Goal: Check status: Check status

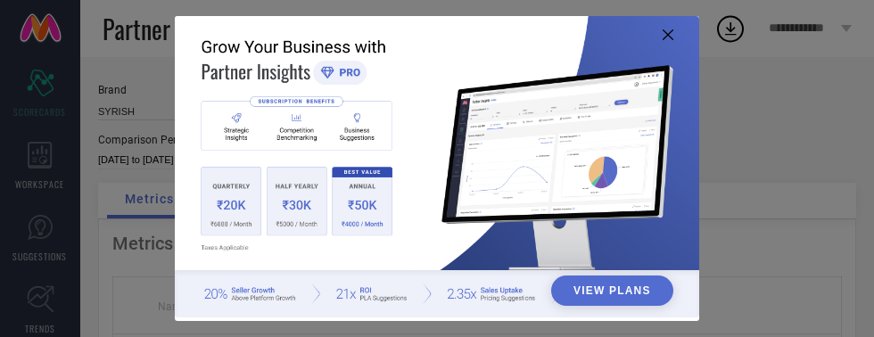
click at [668, 37] on icon at bounding box center [667, 34] width 11 height 11
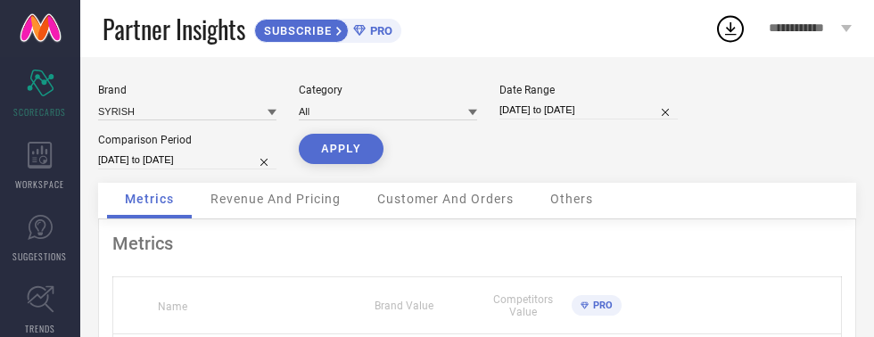
select select "6"
select select "2025"
select select "7"
select select "2025"
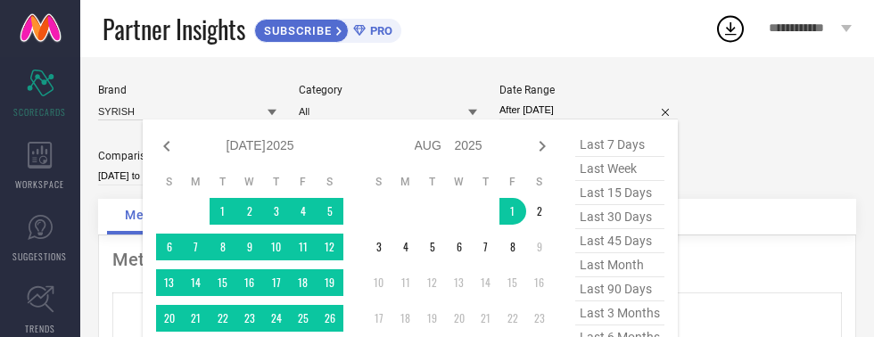
type input "[DATE] to [DATE]"
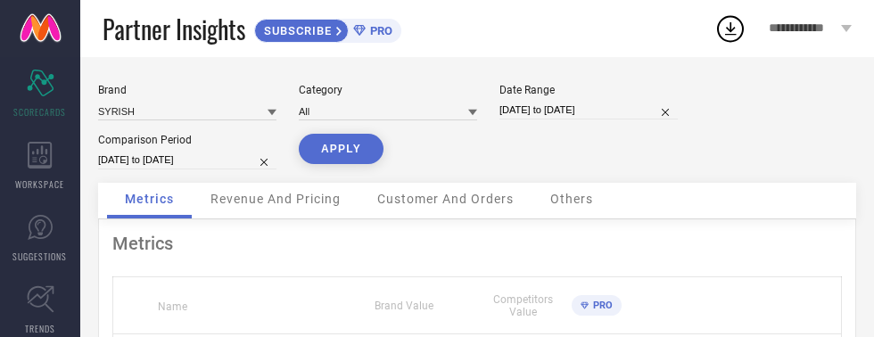
select select "6"
select select "2025"
select select "7"
select select "2025"
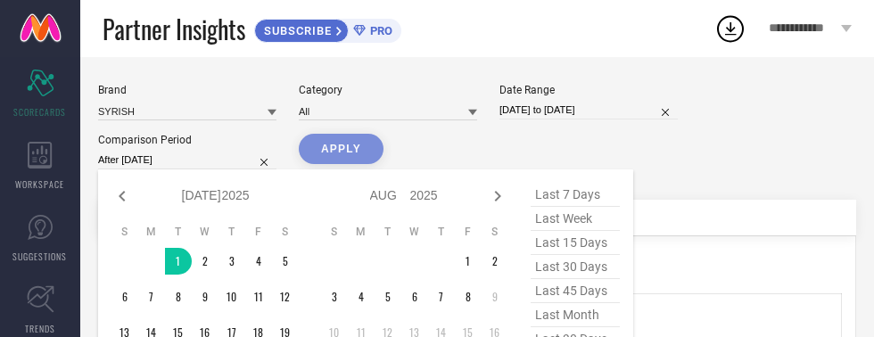
type input "[DATE] to [DATE]"
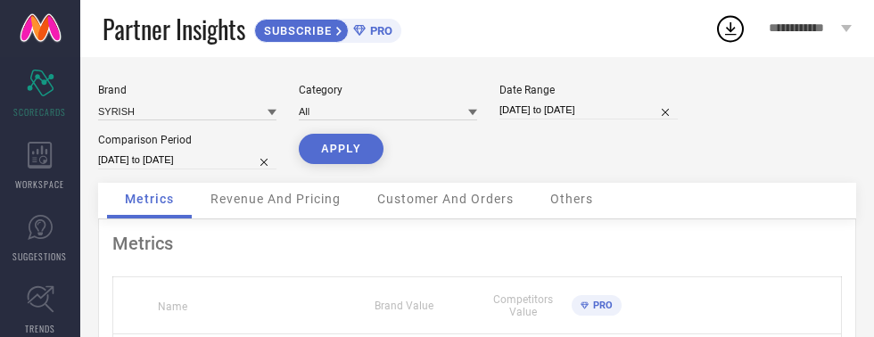
click at [348, 146] on button "APPLY" at bounding box center [341, 149] width 85 height 30
select select "7"
select select "2025"
select select "8"
select select "2025"
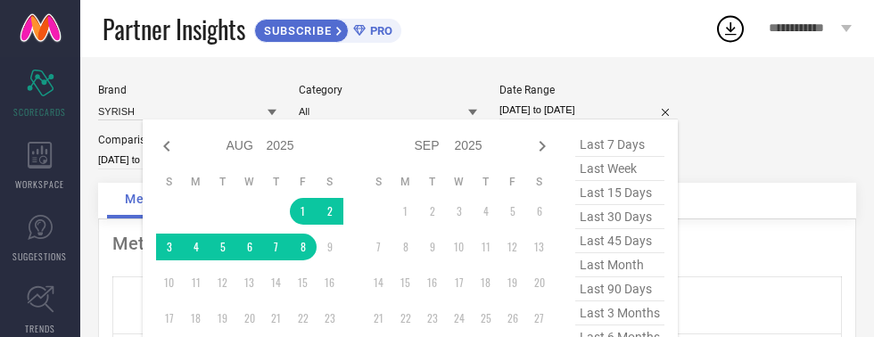
click at [164, 148] on icon at bounding box center [166, 146] width 21 height 21
select select "6"
select select "2025"
select select "7"
select select "2025"
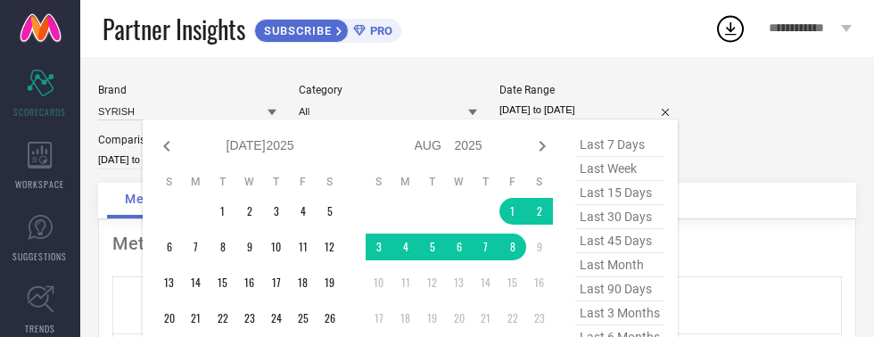
click at [164, 146] on icon at bounding box center [166, 146] width 6 height 11
select select "5"
select select "2025"
select select "6"
select select "2025"
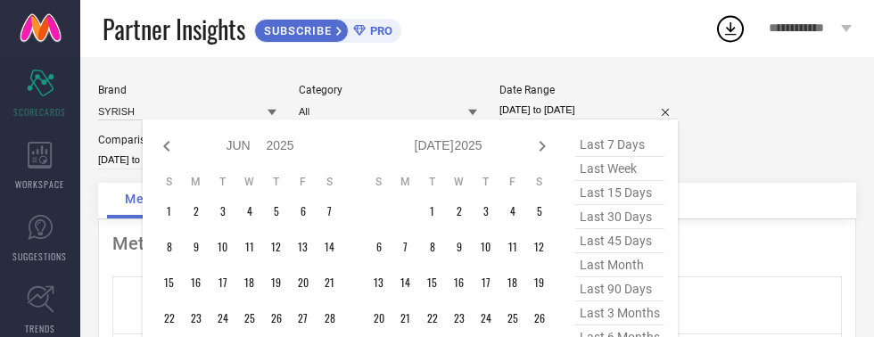
click at [167, 146] on icon at bounding box center [166, 146] width 21 height 21
select select "4"
select select "2025"
select select "5"
select select "2025"
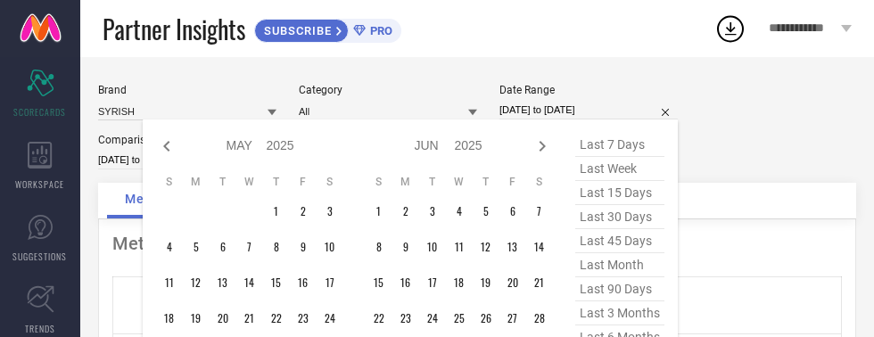
click at [159, 146] on icon at bounding box center [166, 146] width 21 height 21
select select "3"
select select "2025"
select select "4"
select select "2025"
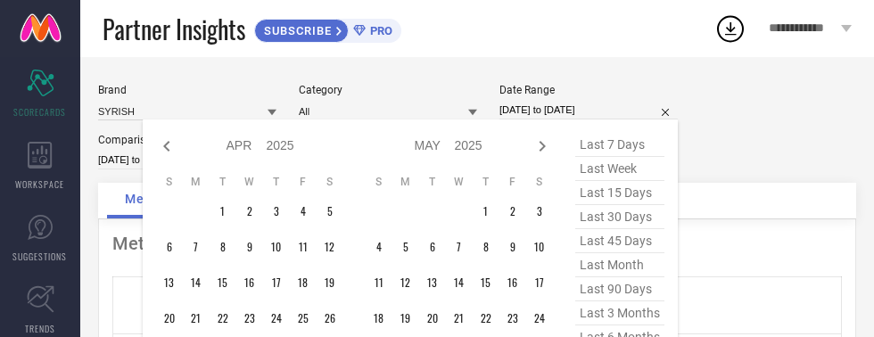
type input "After [DATE]"
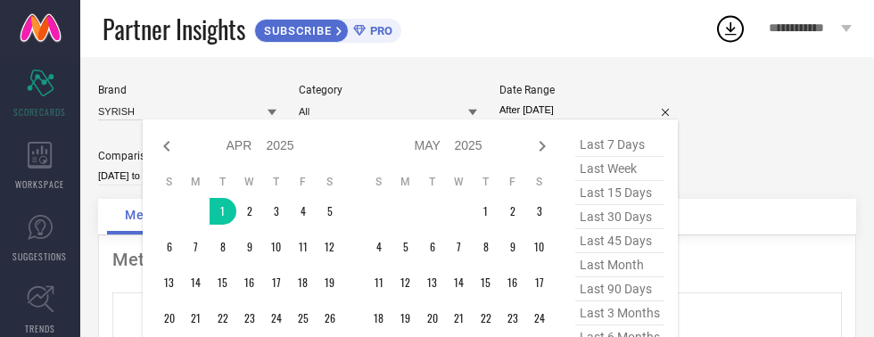
click at [543, 146] on icon at bounding box center [541, 146] width 21 height 21
select select "4"
select select "2025"
select select "5"
select select "2025"
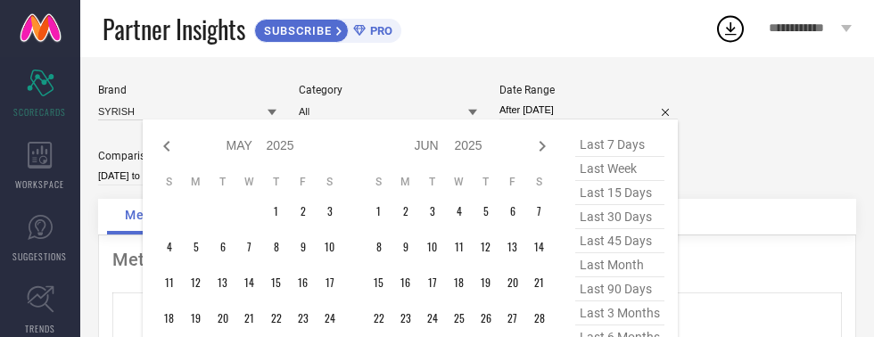
click at [542, 152] on icon at bounding box center [541, 146] width 21 height 21
select select "5"
select select "2025"
select select "6"
select select "2025"
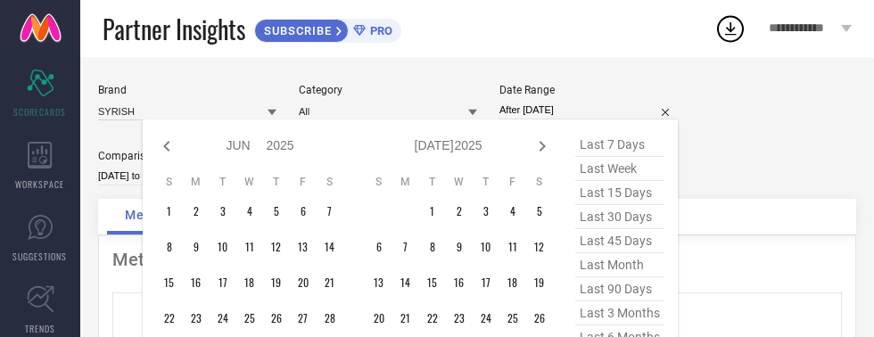
click at [543, 146] on icon at bounding box center [541, 146] width 21 height 21
select select "6"
select select "2025"
select select "7"
select select "2025"
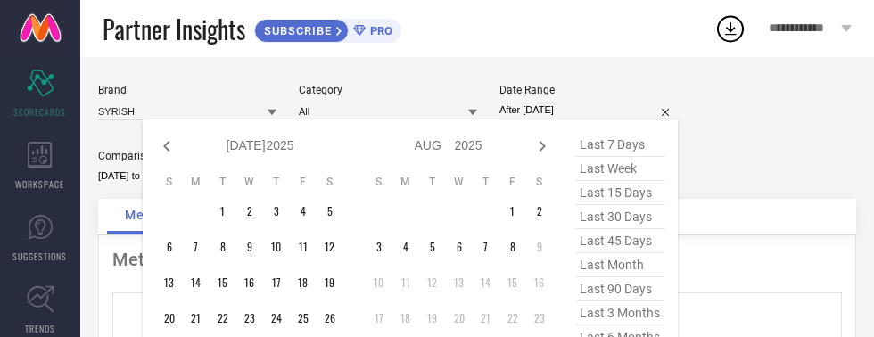
type input "[DATE] to [DATE]"
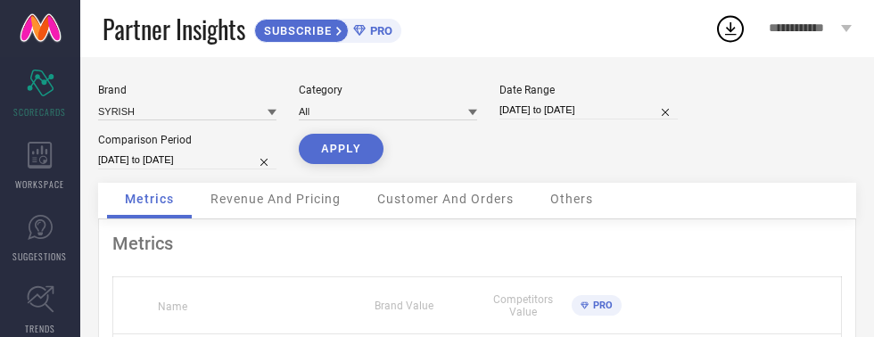
click at [332, 153] on button "APPLY" at bounding box center [341, 149] width 85 height 30
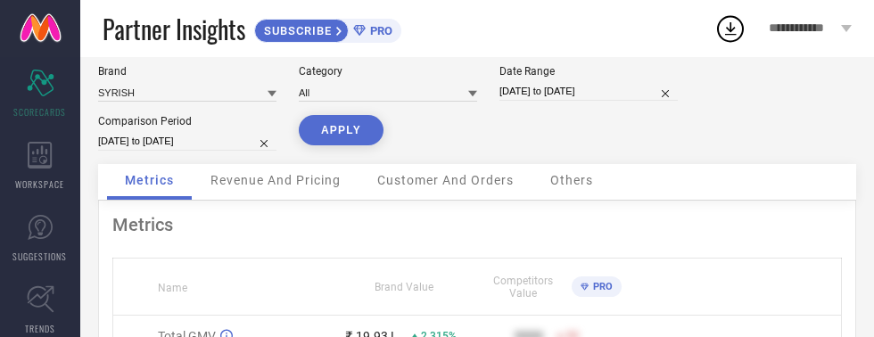
scroll to position [14, 0]
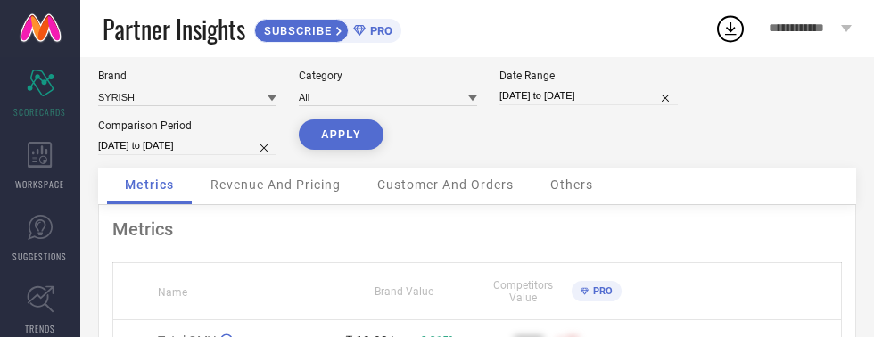
select select "6"
select select "2025"
select select "7"
select select "2025"
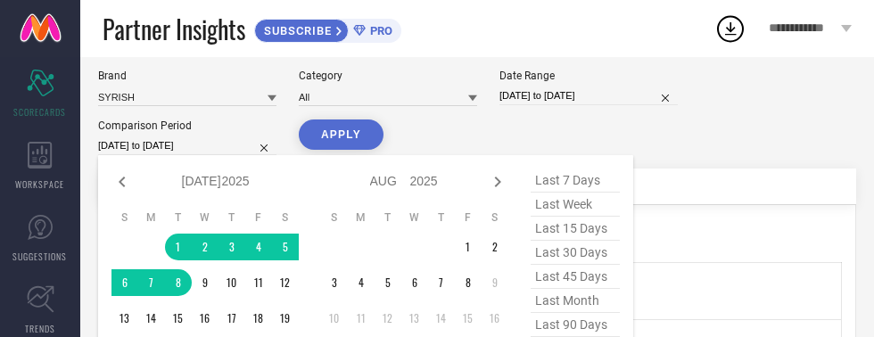
click at [191, 179] on select "Jan Feb Mar Apr May Jun [DATE] Aug Sep Oct Nov Dec" at bounding box center [202, 181] width 40 height 26
select select "3"
select select "2025"
select select "4"
select select "2025"
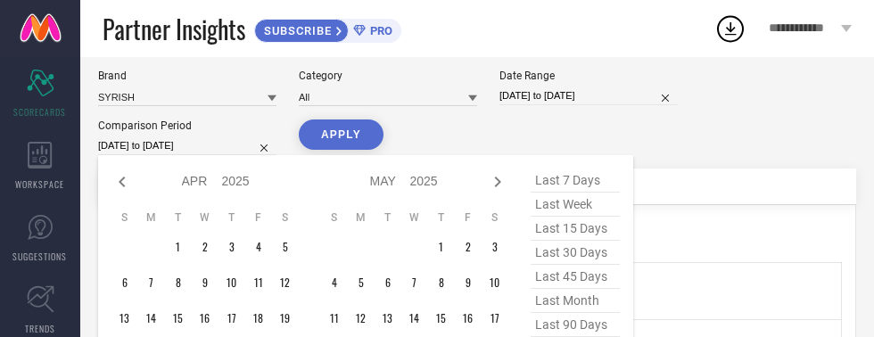
type input "After [DATE]"
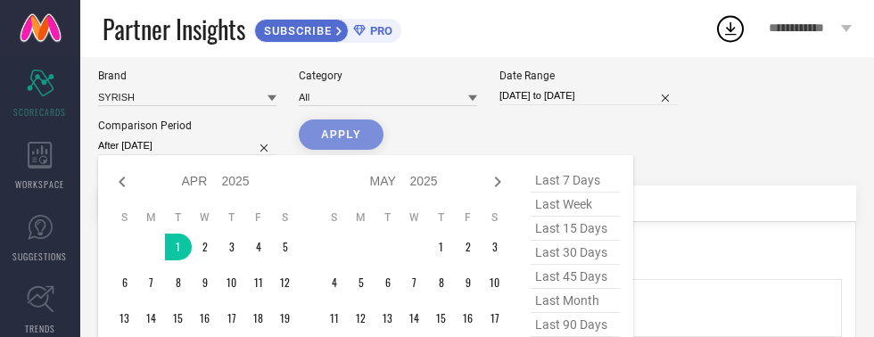
click at [226, 183] on select "2015 2016 2017 2018 2019 2020 2021 2022 2023 2024 2025 2026 2027 2028 2029 2030…" at bounding box center [236, 181] width 29 height 26
select select "3"
select select "2026"
select select "4"
select select "2026"
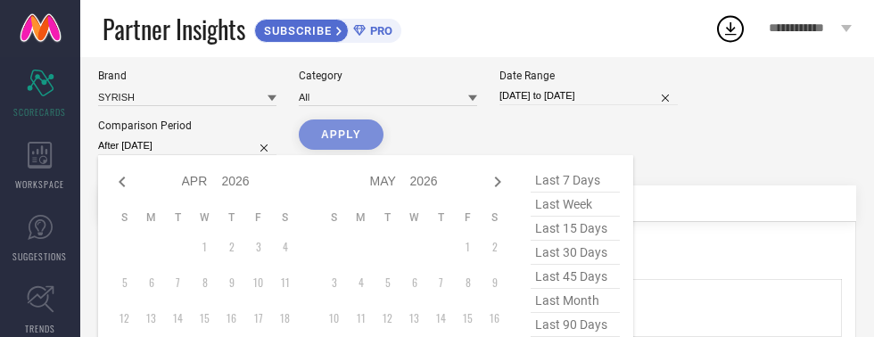
click at [193, 182] on select "Jan Feb Mar Apr May Jun [DATE] Aug Sep Oct Nov Dec" at bounding box center [202, 181] width 40 height 26
select select "2"
select select "2026"
select select "3"
select select "2026"
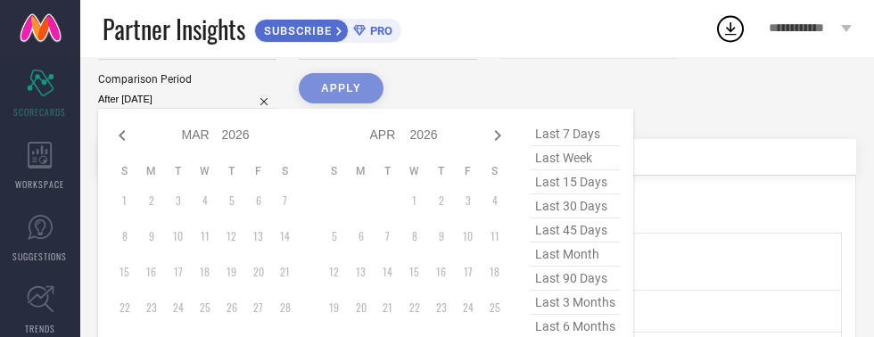
scroll to position [62, 0]
click at [177, 339] on td "31" at bounding box center [178, 342] width 27 height 27
click at [172, 345] on td "31" at bounding box center [178, 342] width 27 height 27
click at [175, 341] on td "31" at bounding box center [178, 342] width 27 height 27
click at [222, 132] on select "2016 2017 2018 2019 2020 2021 2022 2023 2024 2025 2026 2027 2028 2029 2030 2031…" at bounding box center [236, 134] width 29 height 26
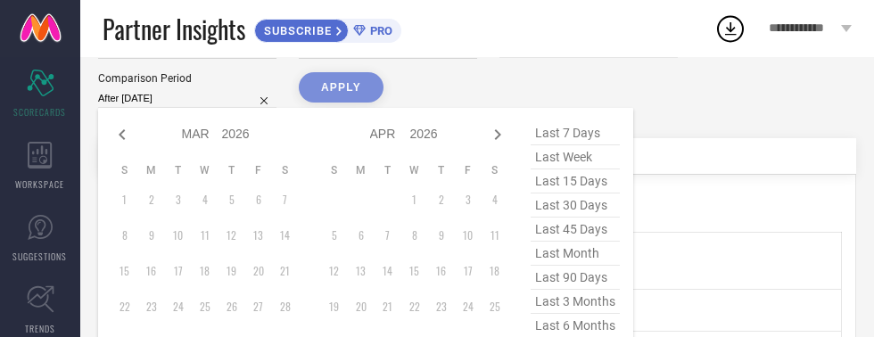
select select "2"
select select "2025"
select select "3"
select select "2025"
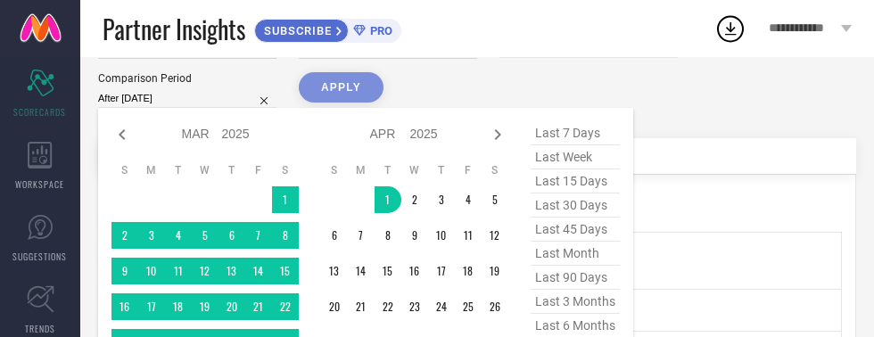
type input "[DATE] to [DATE]"
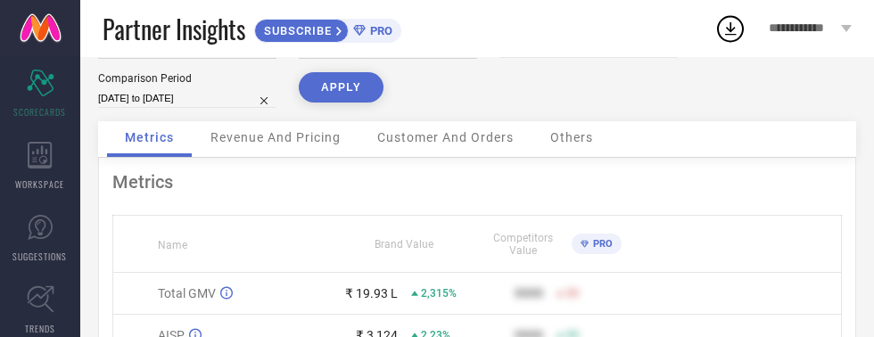
select select "2"
select select "2025"
select select "3"
select select "2025"
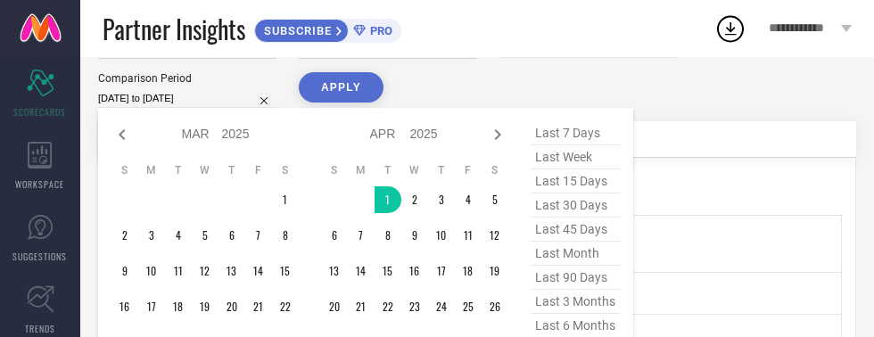
click at [233, 139] on select "2015 2016 2017 2018 2019 2020 2021 2022 2023 2024 2025 2026 2027 2028 2029 2030…" at bounding box center [236, 134] width 29 height 26
select select "2"
select select "2024"
select select "3"
select select "2024"
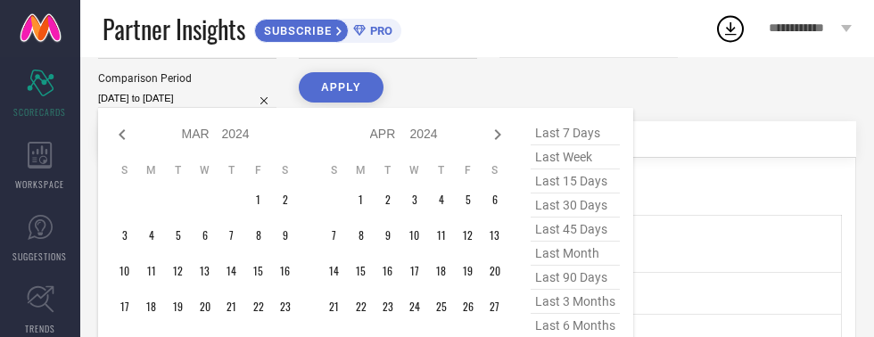
type input "After [DATE]"
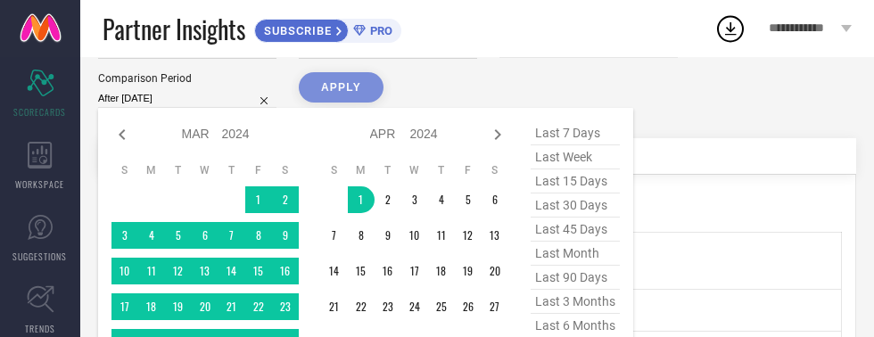
click at [419, 136] on select "2014 2015 2016 2017 2018 2019 2020 2021 2022 2023 2024 2025 2026 2027 2028 2029…" at bounding box center [424, 134] width 29 height 26
select select "2"
select select "2025"
select select "3"
select select "2025"
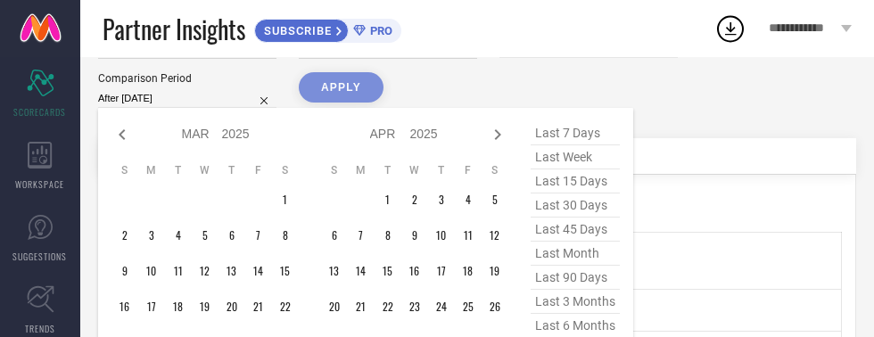
type input "[DATE] to [DATE]"
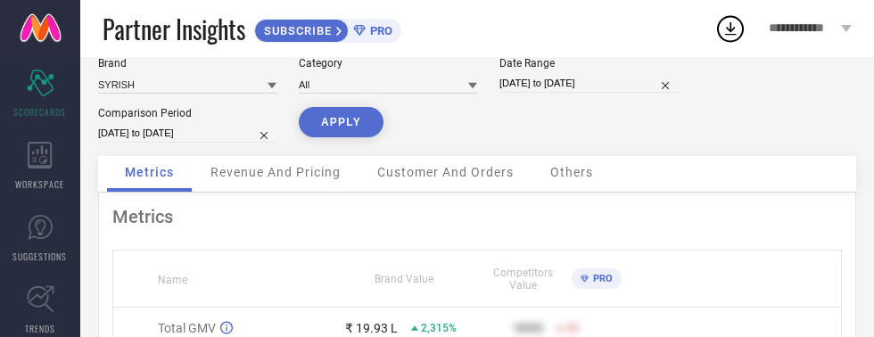
scroll to position [0, 0]
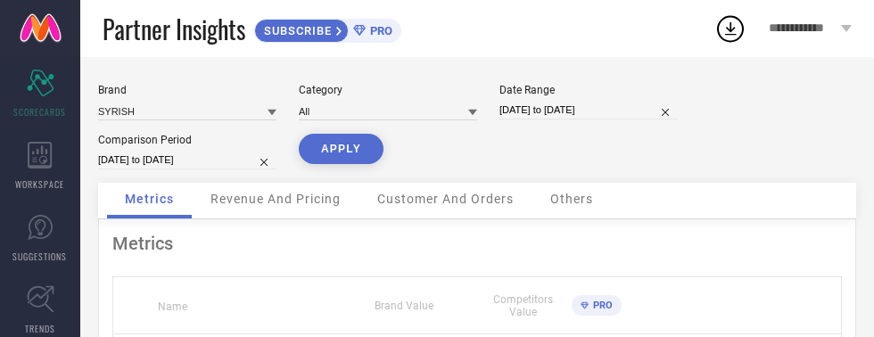
click at [330, 148] on button "APPLY" at bounding box center [341, 149] width 85 height 30
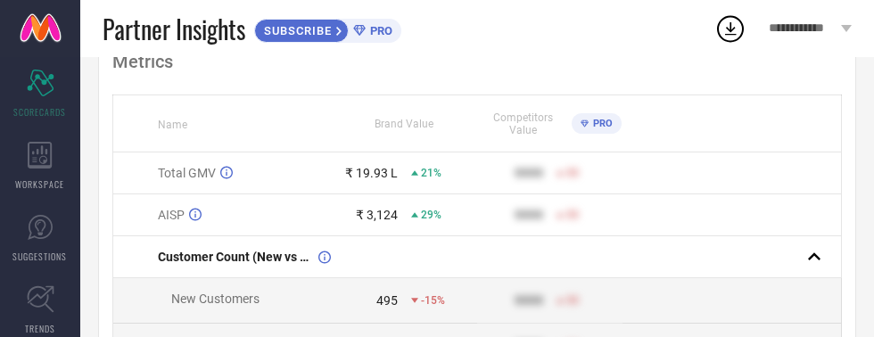
scroll to position [178, 0]
